Goal: Task Accomplishment & Management: Use online tool/utility

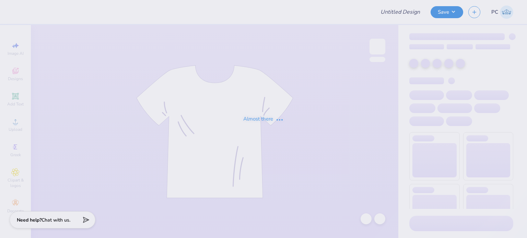
type input "UPenn ZBT [PERSON_NAME]"
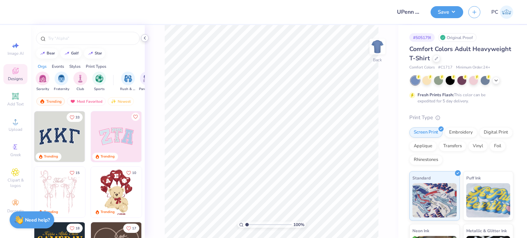
click at [144, 39] on icon at bounding box center [144, 37] width 5 height 5
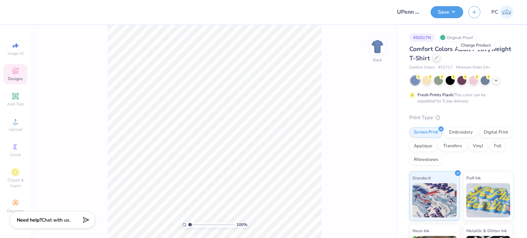
click at [438, 57] on icon at bounding box center [436, 57] width 3 height 3
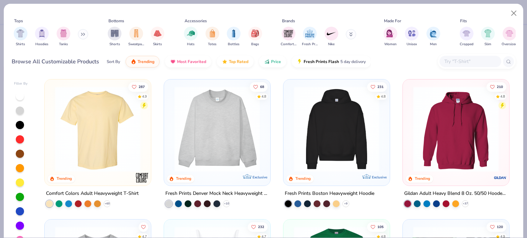
click at [456, 67] on div at bounding box center [477, 61] width 78 height 15
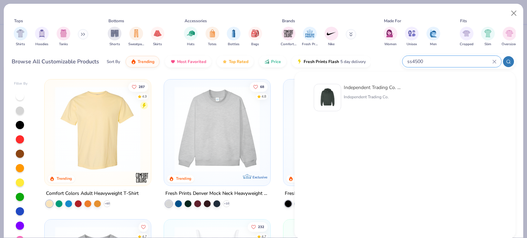
type input "ss4500"
click at [331, 89] on img at bounding box center [327, 97] width 21 height 21
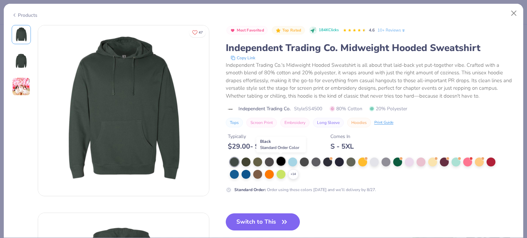
click at [278, 159] on div at bounding box center [281, 161] width 9 height 9
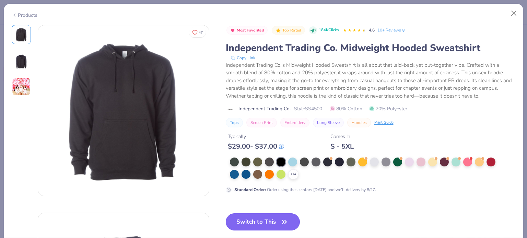
click at [255, 226] on button "Switch to This" at bounding box center [263, 222] width 74 height 17
